Goal: Information Seeking & Learning: Learn about a topic

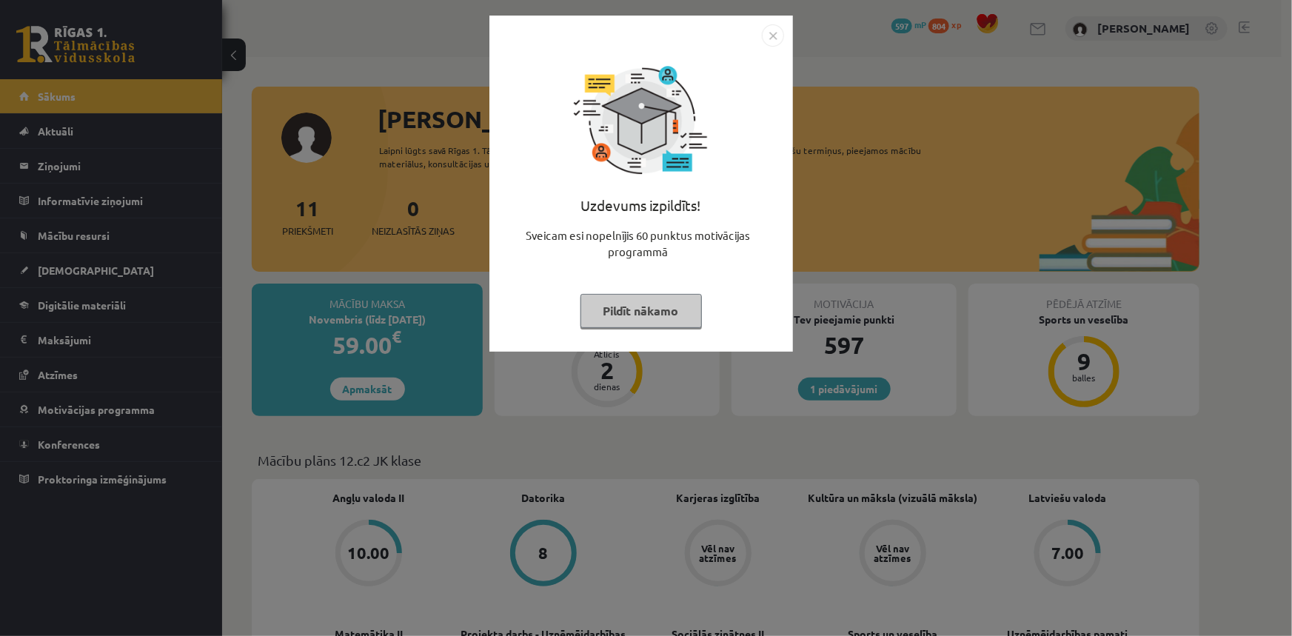
click at [657, 311] on button "Pildīt nākamo" at bounding box center [640, 311] width 121 height 34
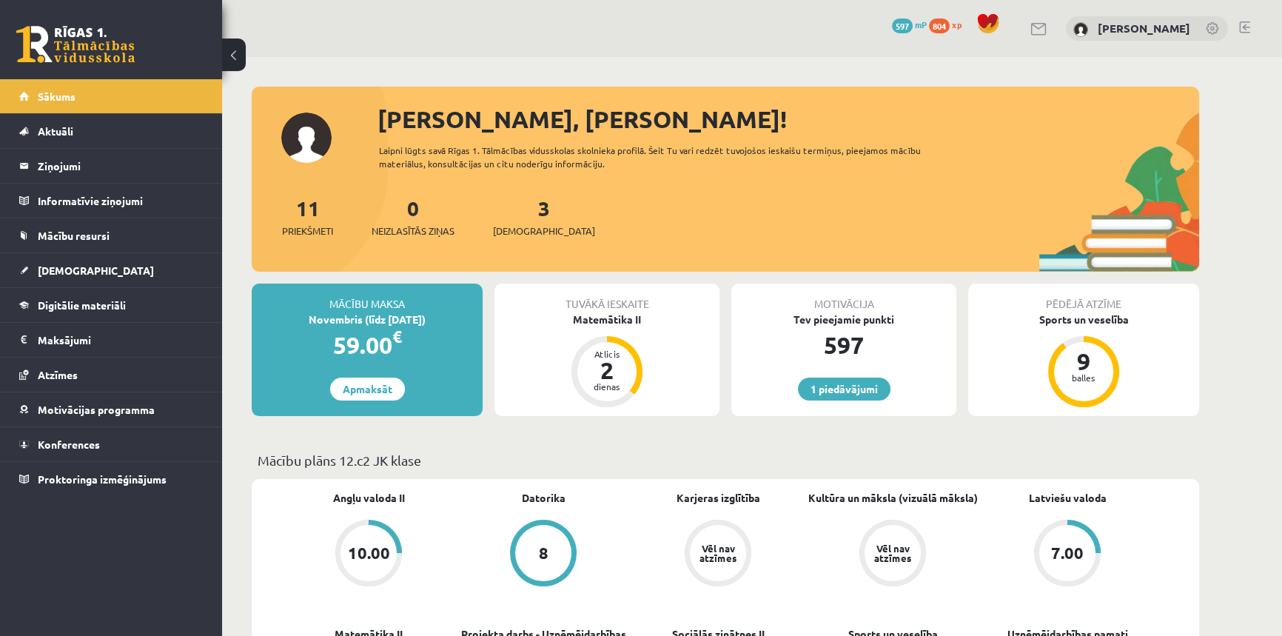
click at [913, 21] on span "597" at bounding box center [902, 26] width 21 height 15
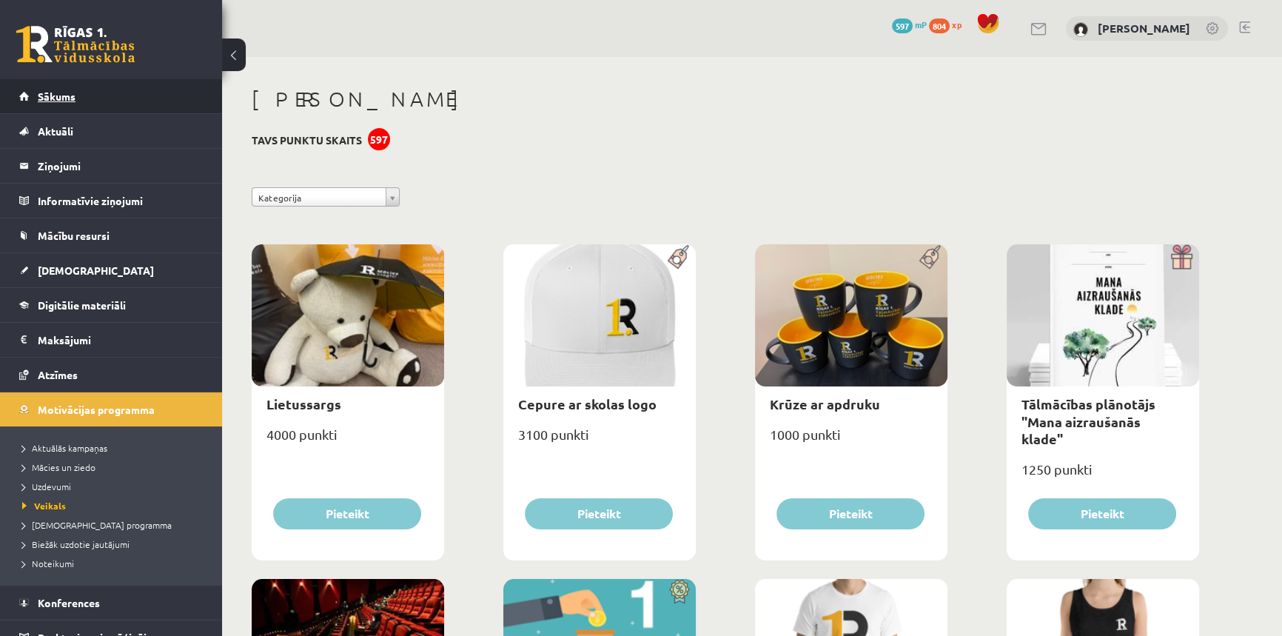
click at [53, 104] on link "Sākums" at bounding box center [111, 96] width 184 height 34
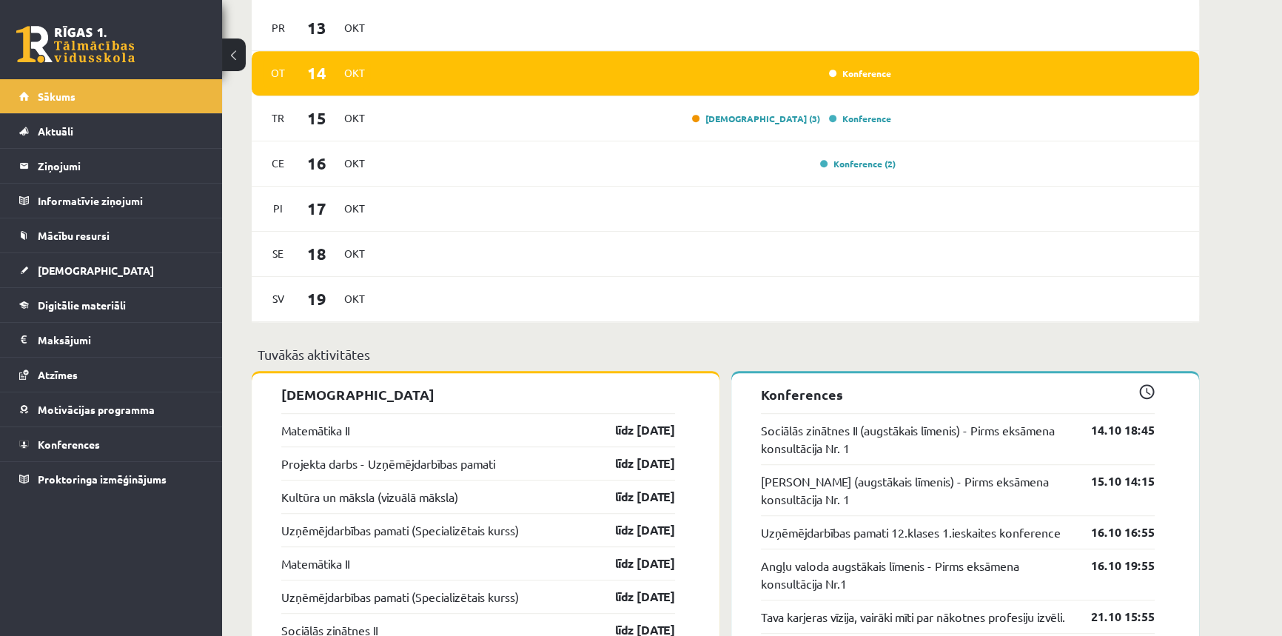
scroll to position [896, 0]
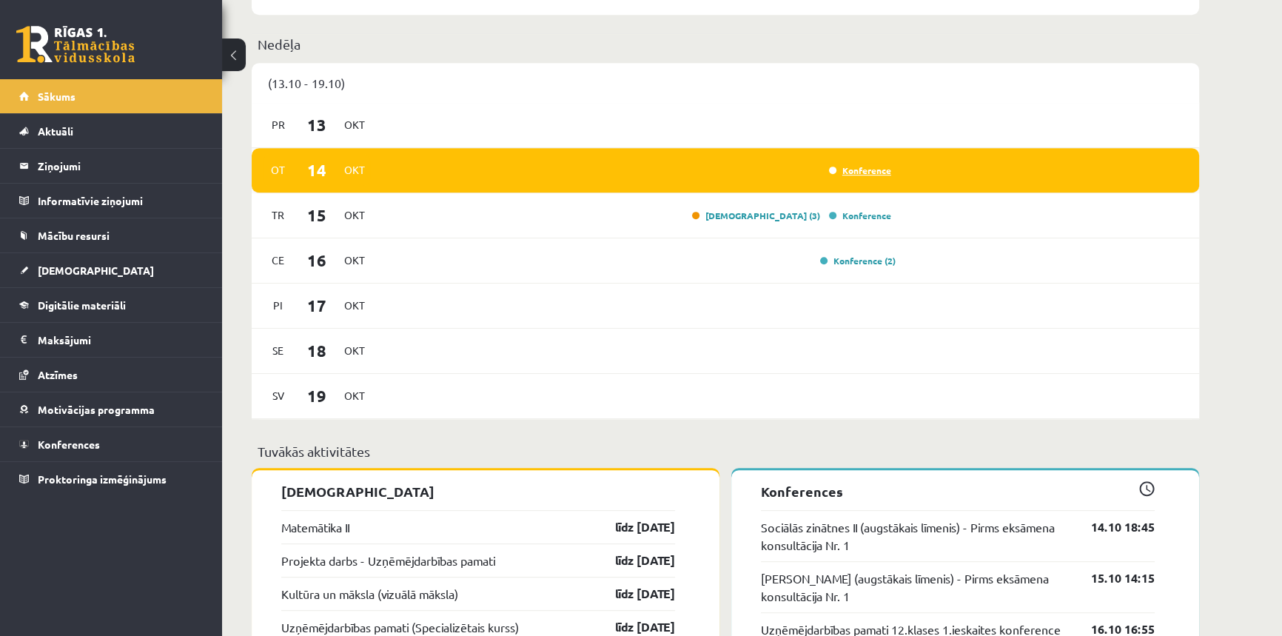
click at [851, 175] on link "Konference" at bounding box center [860, 170] width 62 height 12
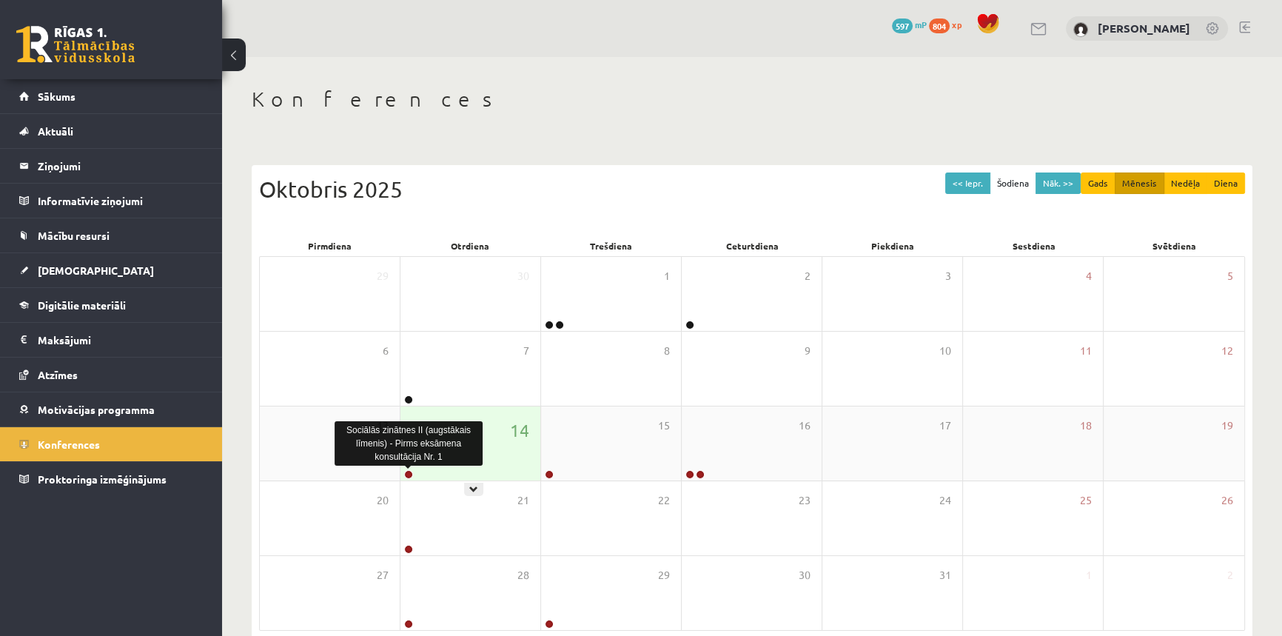
click at [409, 474] on link at bounding box center [408, 474] width 9 height 9
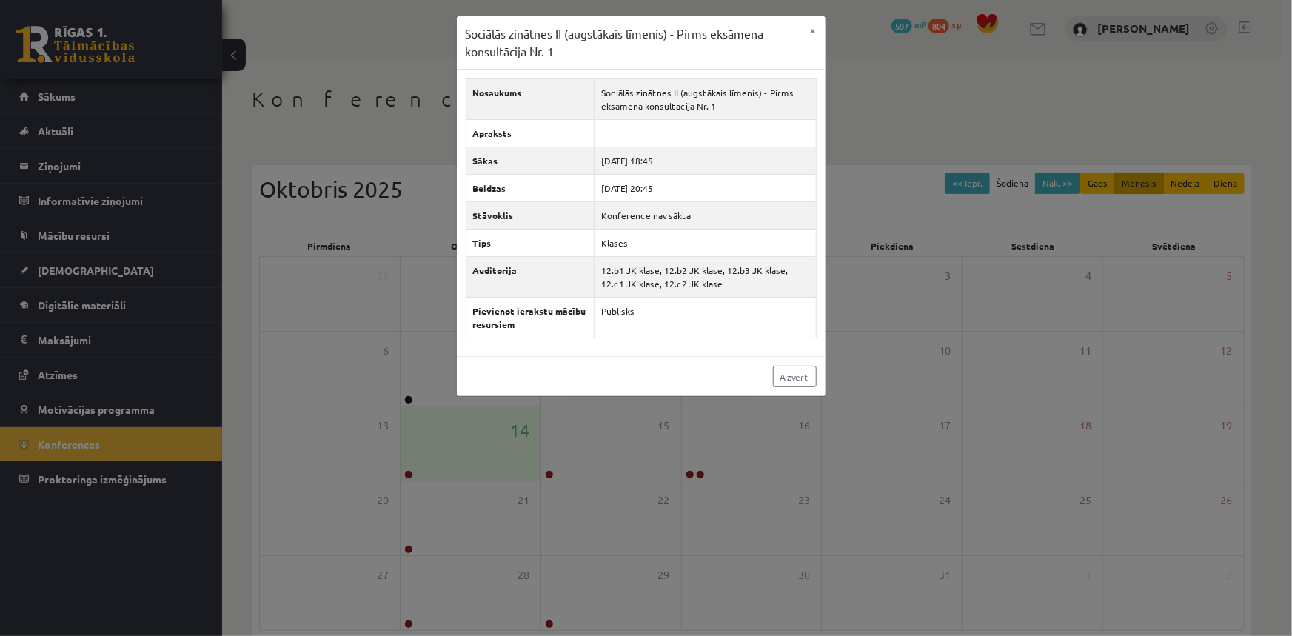
click at [628, 555] on div "Sociālās zinātnes II (augstākais līmenis) - Pirms eksāmena konsultācija Nr. 1 ×…" at bounding box center [646, 318] width 1292 height 636
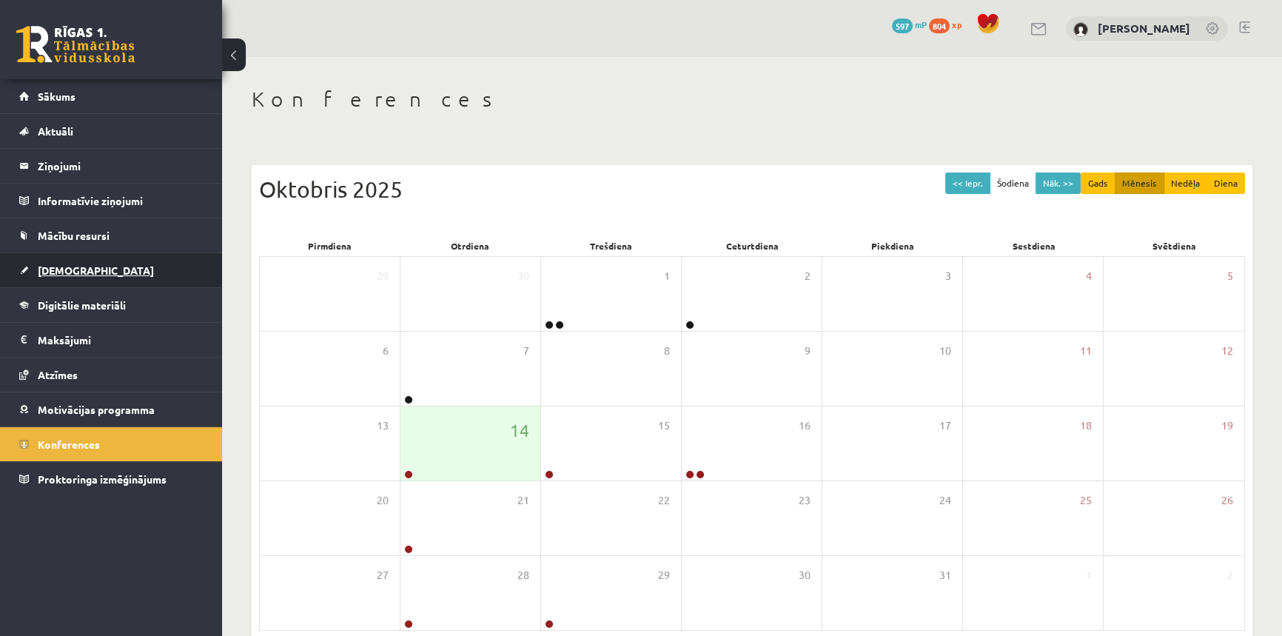
click at [107, 274] on link "[DEMOGRAPHIC_DATA]" at bounding box center [111, 270] width 184 height 34
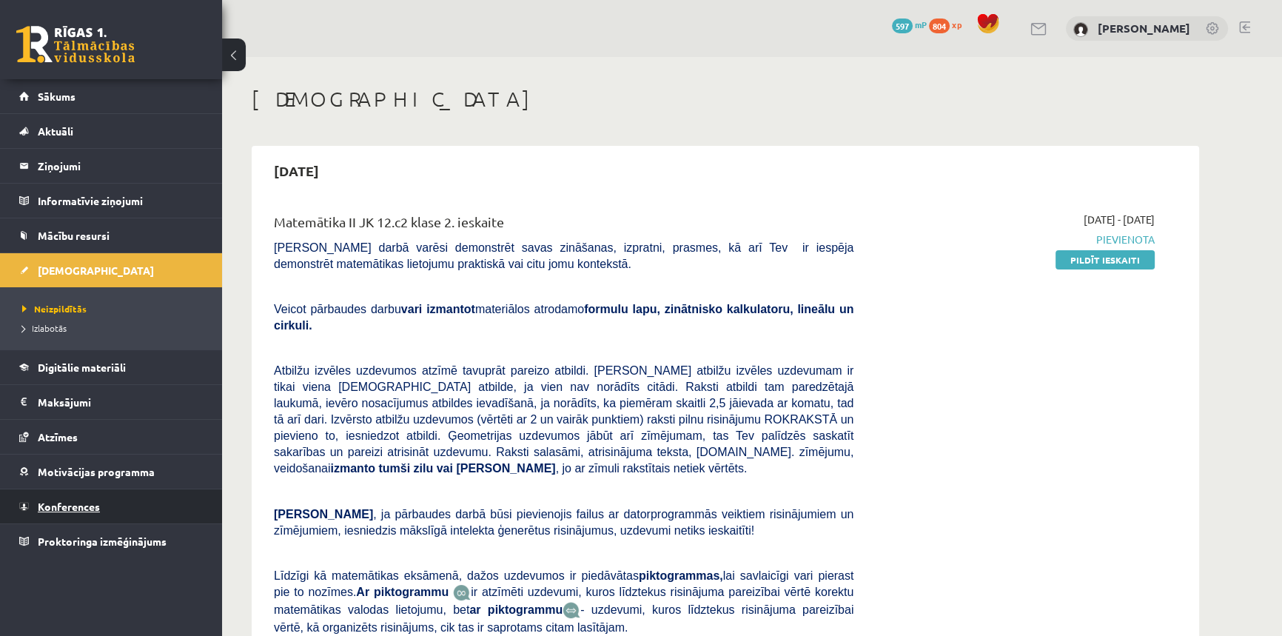
click at [101, 513] on link "Konferences" at bounding box center [111, 506] width 184 height 34
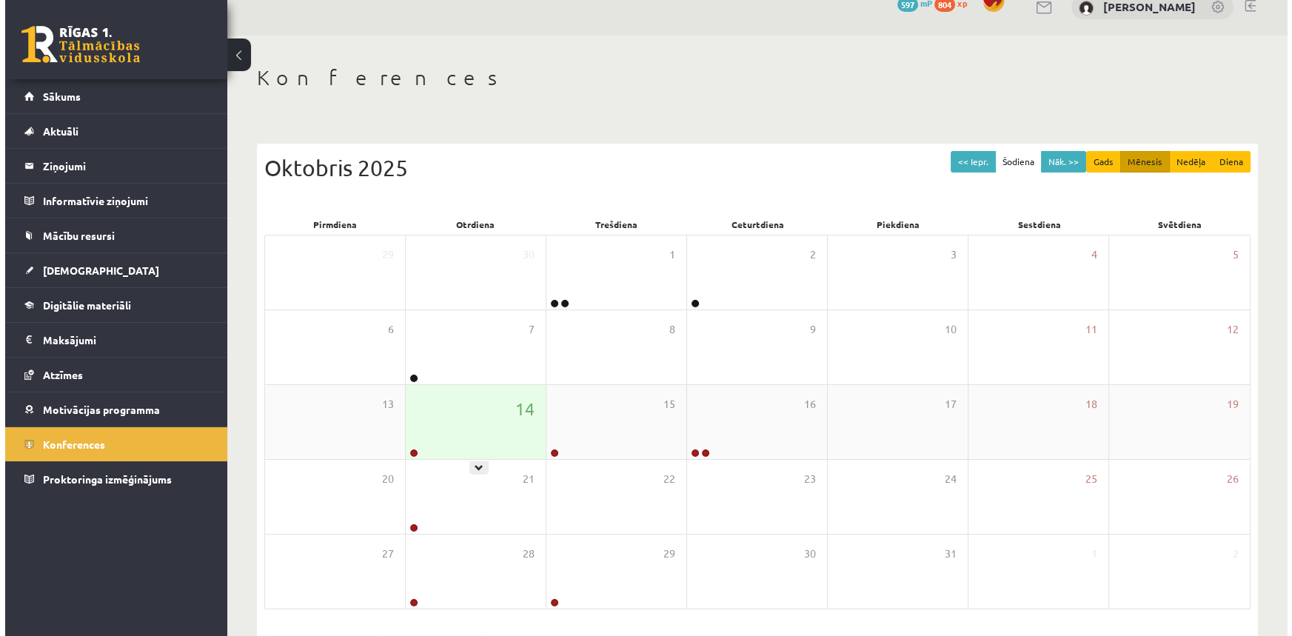
scroll to position [71, 0]
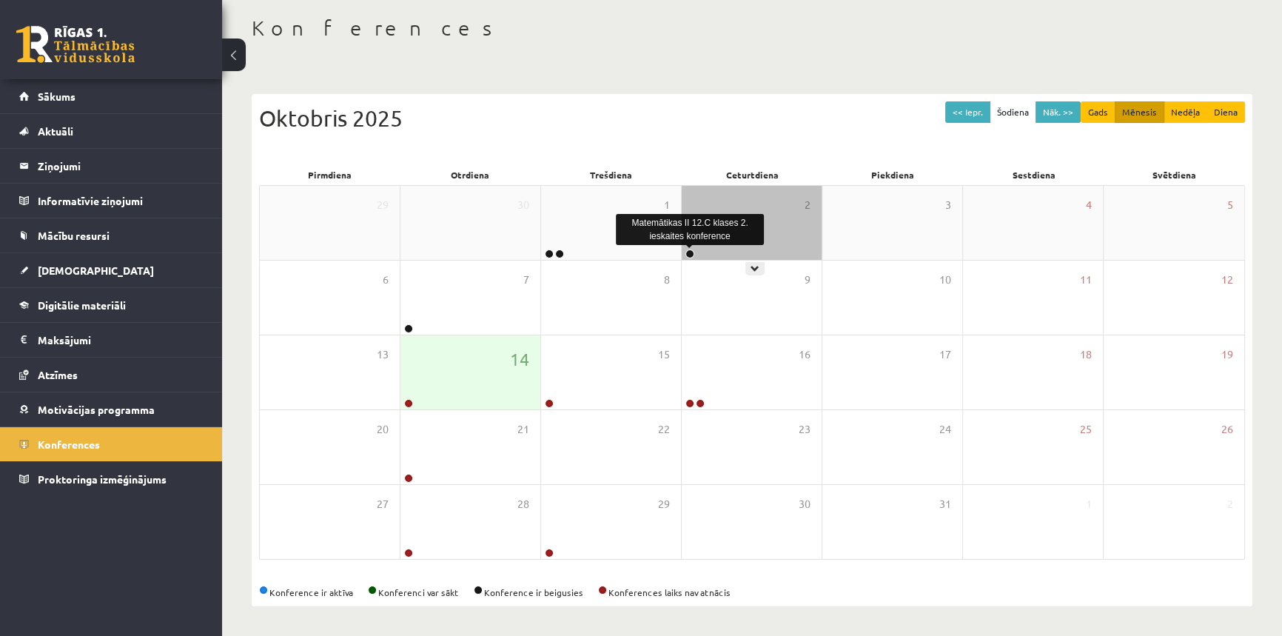
click at [691, 252] on link at bounding box center [689, 253] width 9 height 9
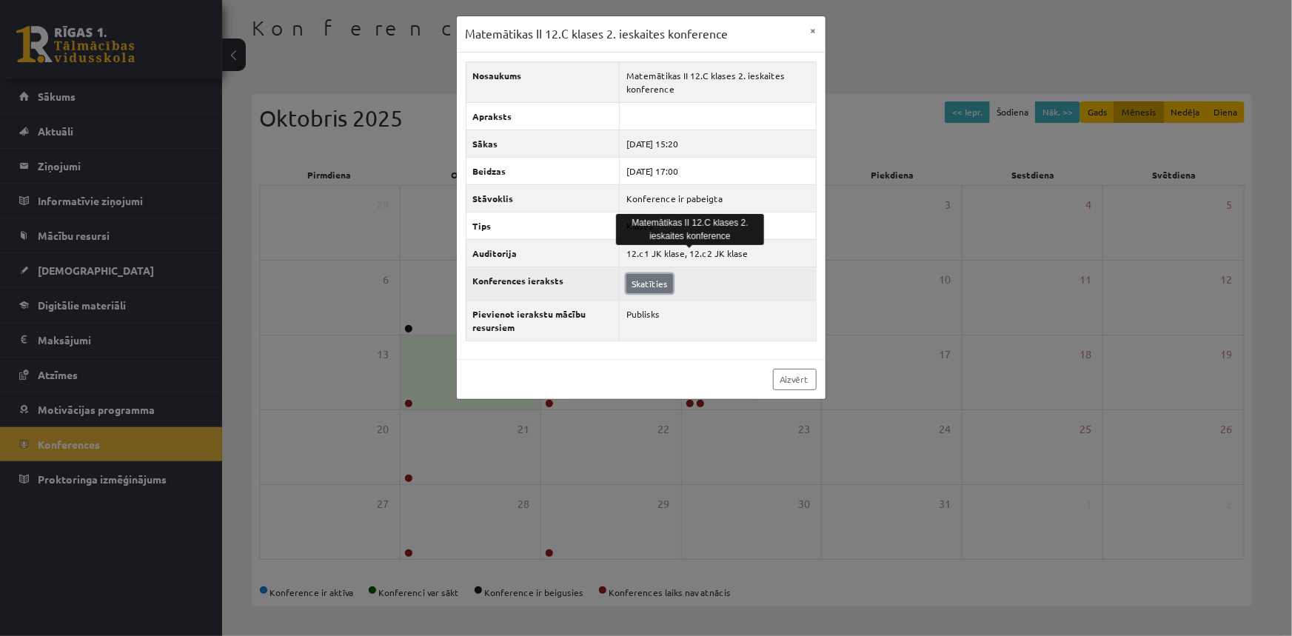
click at [651, 278] on link "Skatīties" at bounding box center [649, 283] width 47 height 19
